Goal: Navigation & Orientation: Find specific page/section

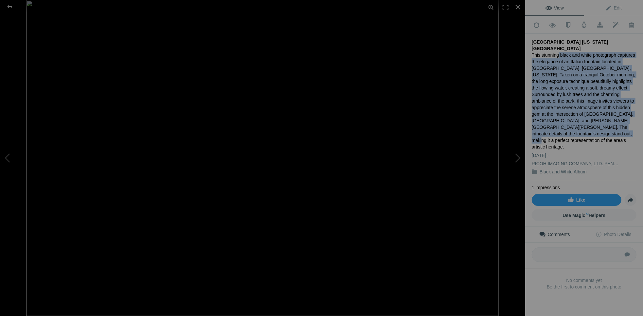
drag, startPoint x: 557, startPoint y: 45, endPoint x: 634, endPoint y: 118, distance: 105.8
click at [634, 118] on div "Add to Quick Collection Remove from Quick Collection Hide from Public View Unhi…" at bounding box center [584, 163] width 118 height 295
copy div "black and white photograph captures the elegance of an Italian fountain located…"
